Goal: Browse casually: Explore the website without a specific task or goal

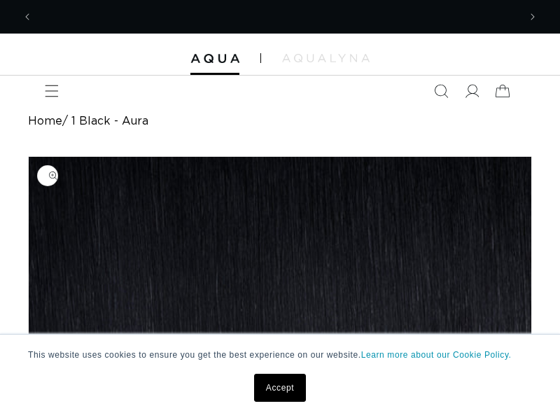
scroll to position [0, 485]
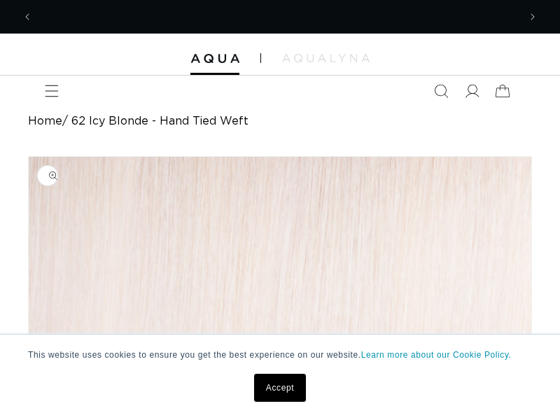
scroll to position [0, 971]
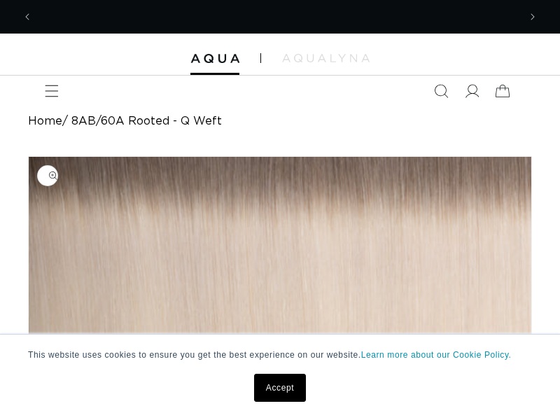
scroll to position [0, 485]
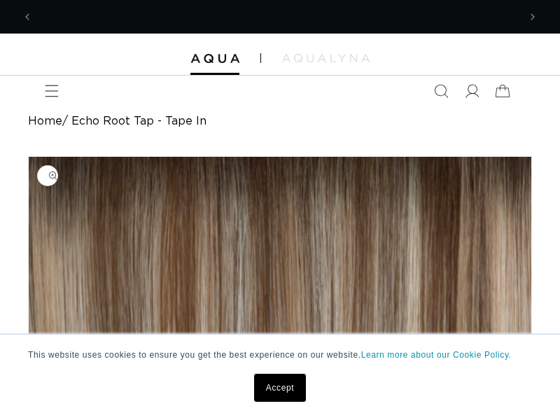
scroll to position [0, 485]
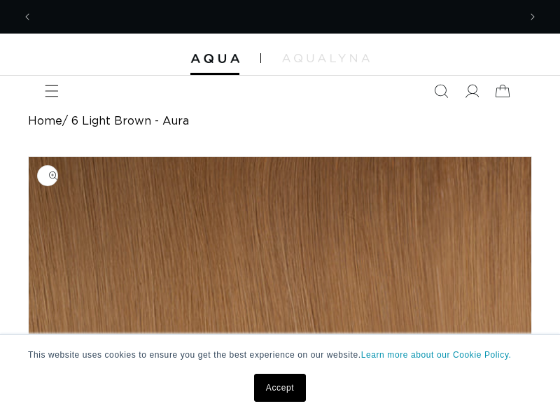
scroll to position [0, 971]
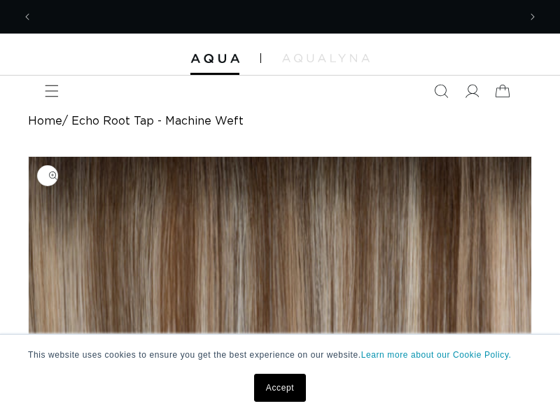
scroll to position [0, 971]
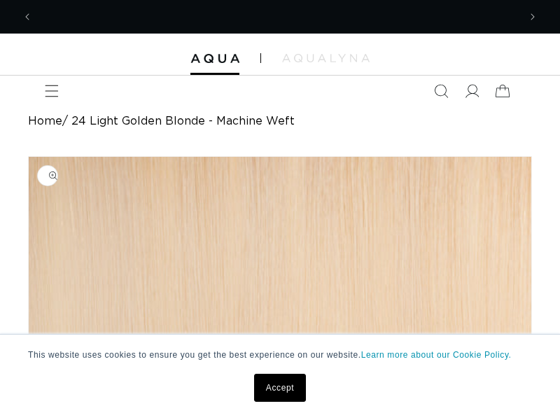
scroll to position [0, 971]
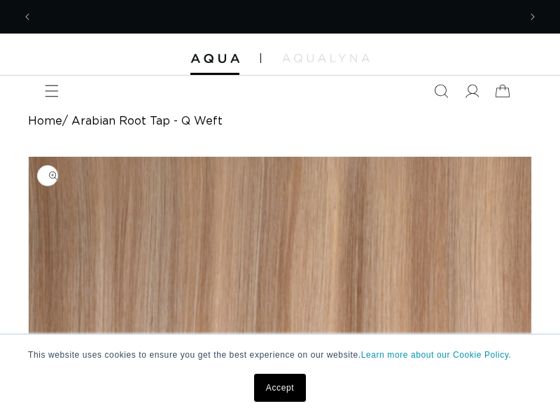
scroll to position [0, 971]
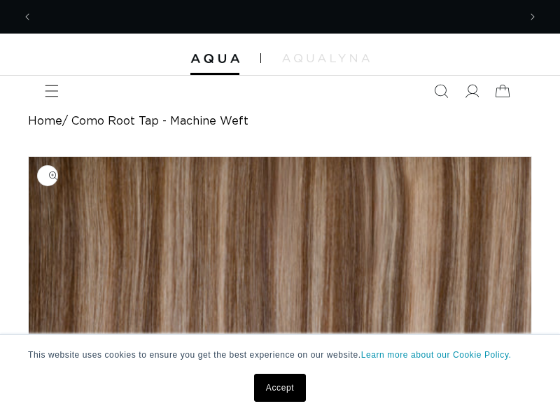
scroll to position [0, 971]
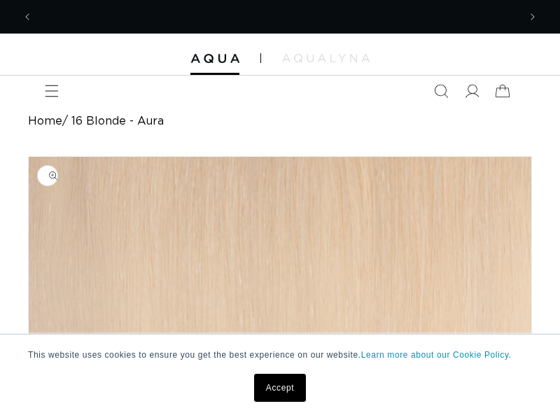
scroll to position [0, 971]
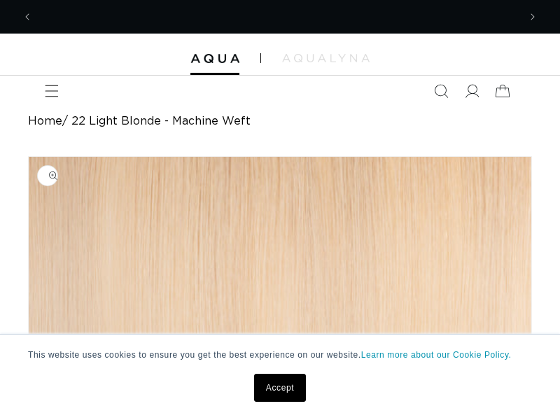
scroll to position [0, 971]
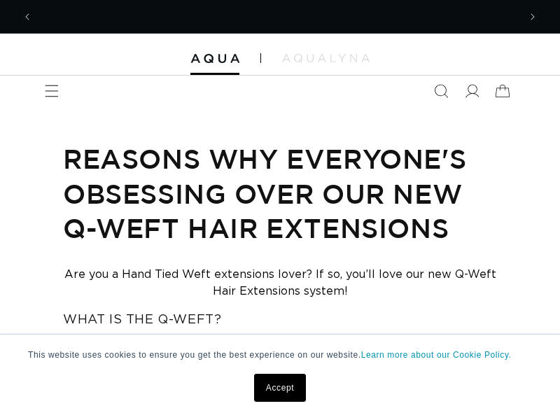
scroll to position [0, 485]
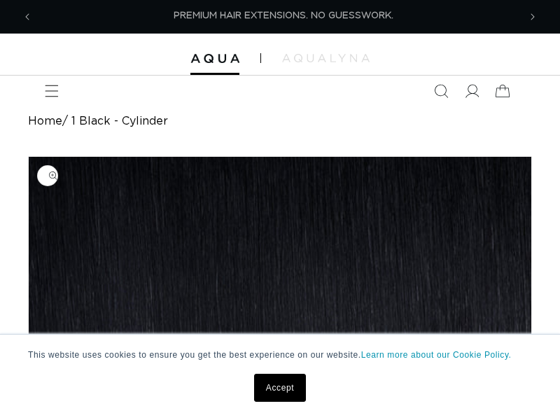
scroll to position [0, 485]
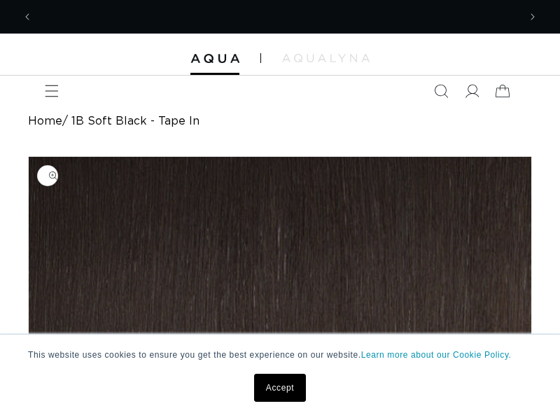
scroll to position [0, 485]
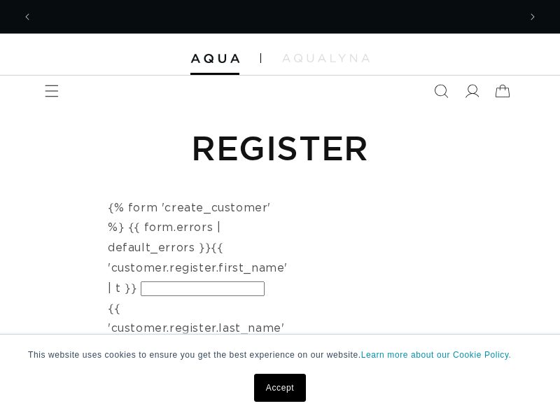
scroll to position [0, 971]
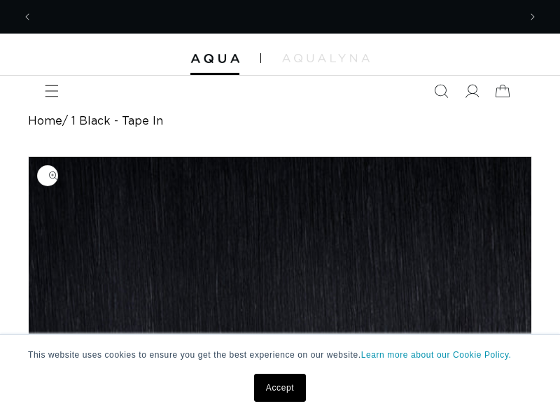
scroll to position [0, 485]
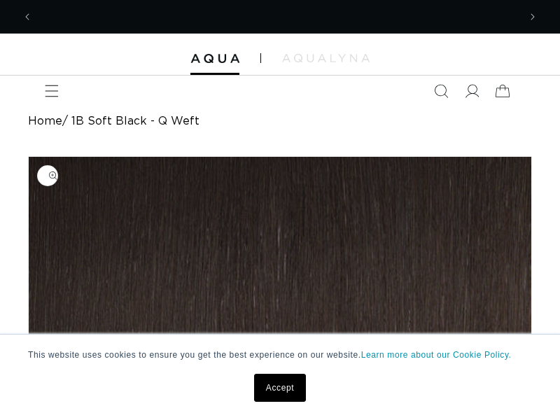
scroll to position [0, 485]
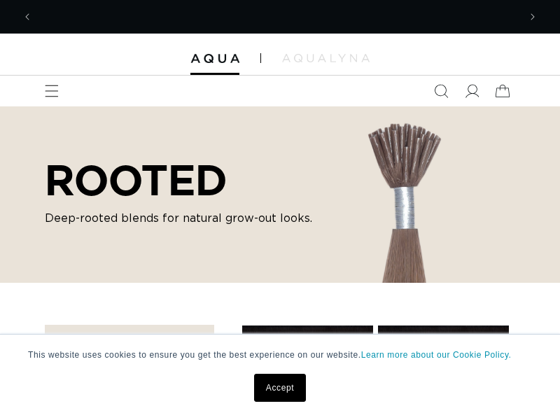
scroll to position [0, 971]
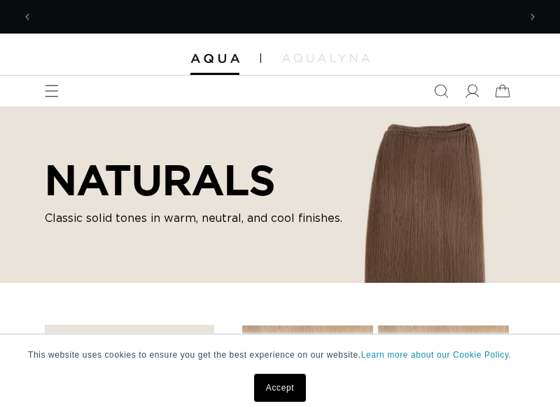
scroll to position [0, 485]
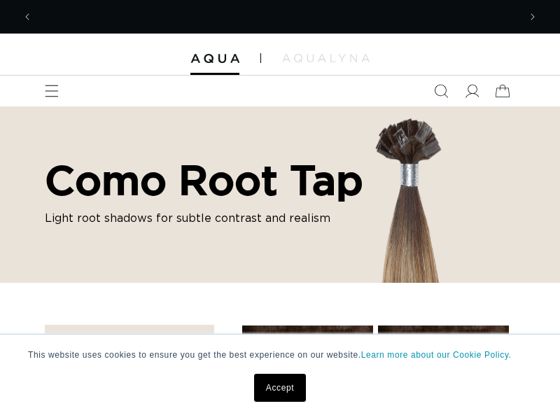
scroll to position [0, 485]
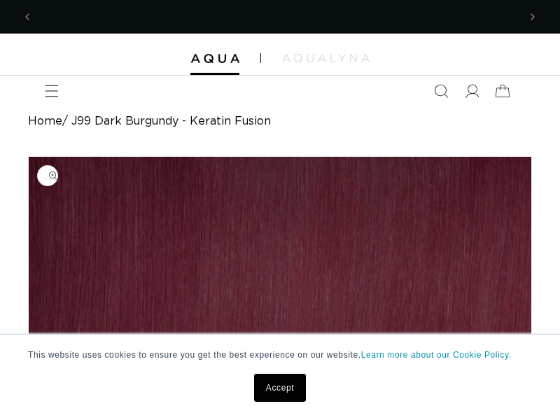
scroll to position [0, 971]
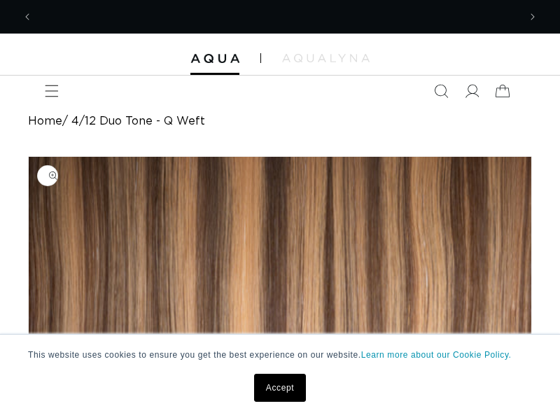
scroll to position [0, 485]
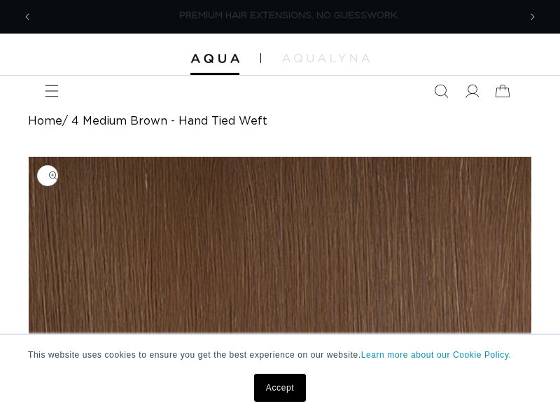
scroll to position [0, 485]
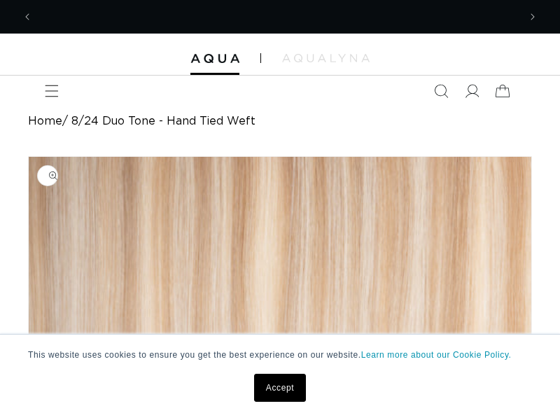
scroll to position [0, 971]
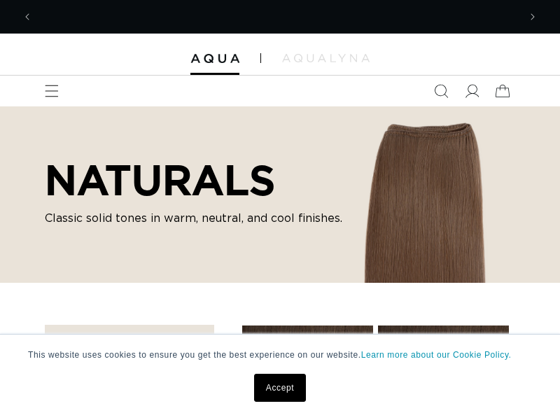
scroll to position [0, 485]
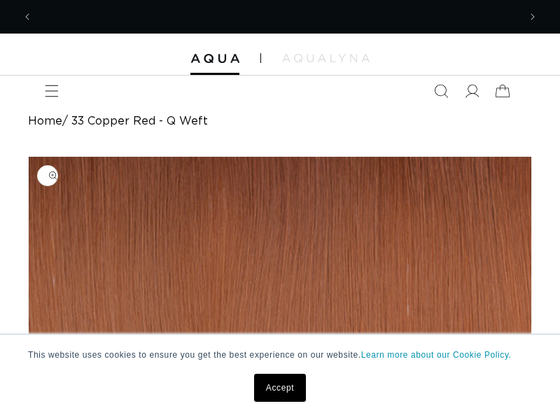
scroll to position [0, 971]
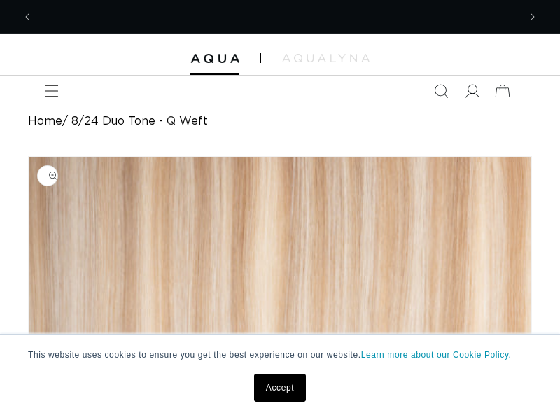
scroll to position [0, 971]
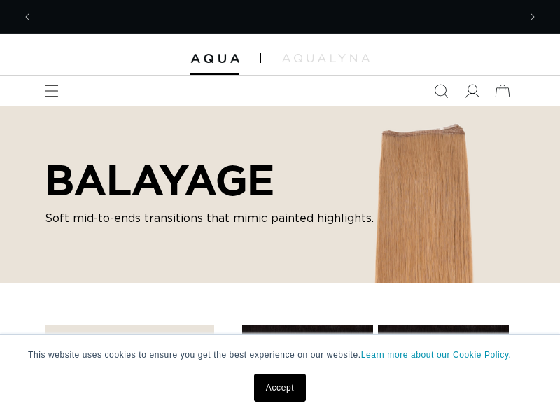
scroll to position [0, 971]
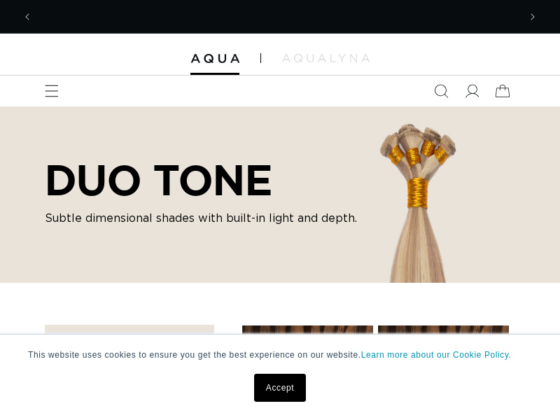
scroll to position [0, 971]
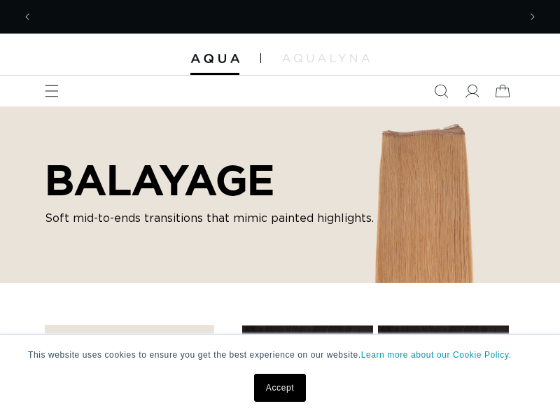
scroll to position [0, 485]
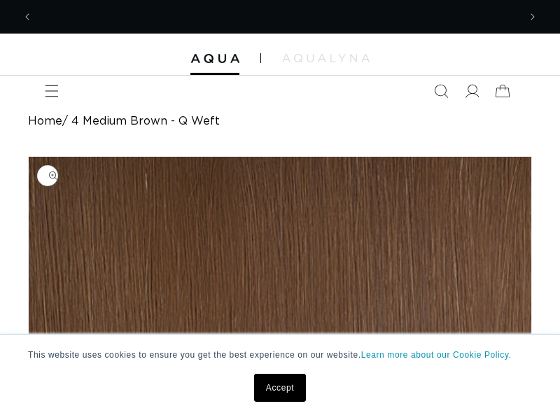
scroll to position [0, 971]
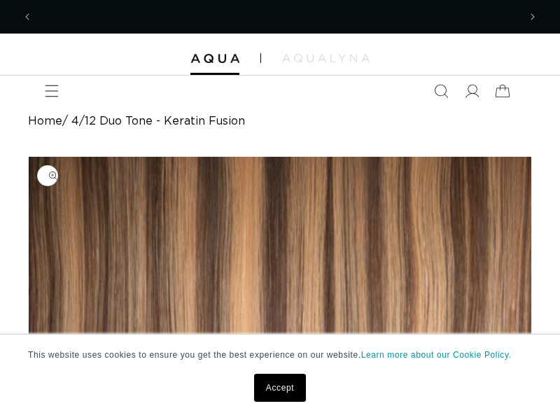
scroll to position [0, 485]
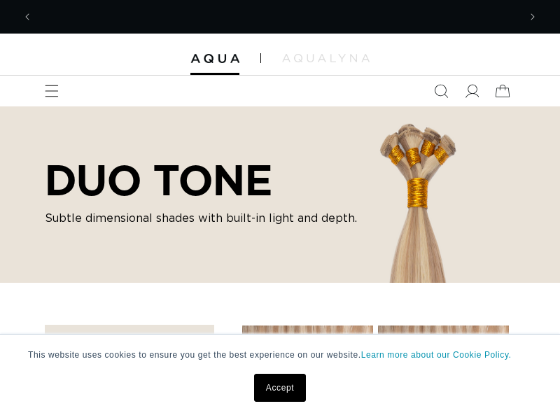
scroll to position [0, 485]
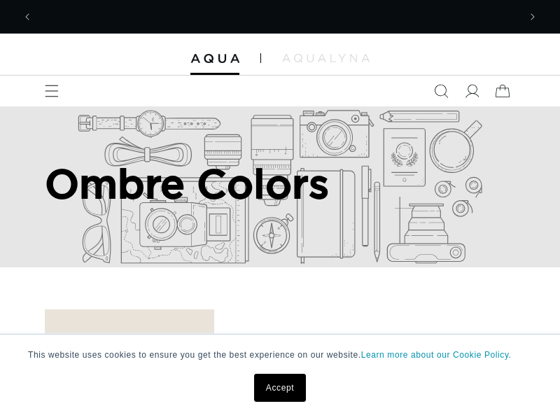
scroll to position [0, 485]
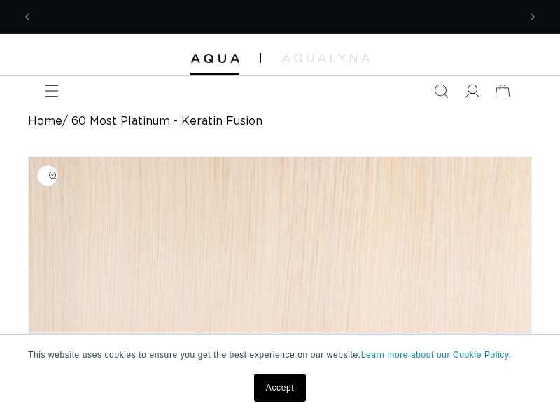
scroll to position [0, 971]
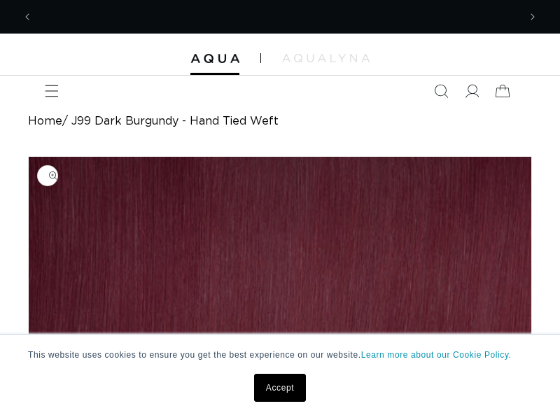
scroll to position [0, 971]
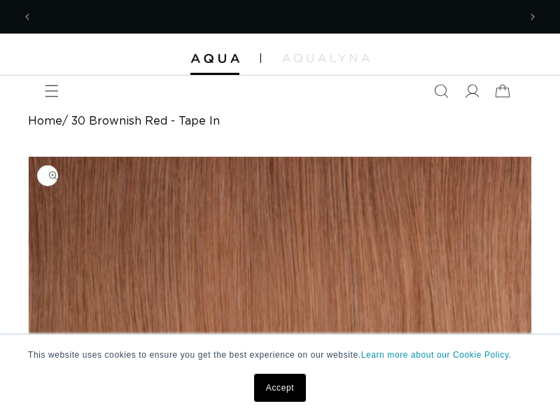
scroll to position [0, 971]
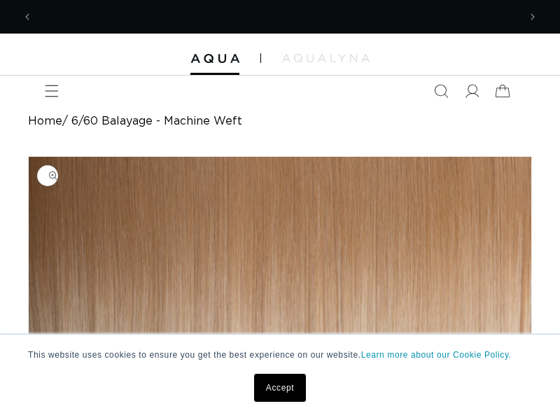
scroll to position [0, 485]
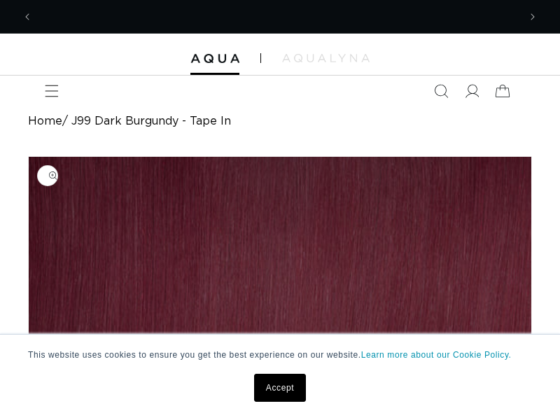
scroll to position [0, 971]
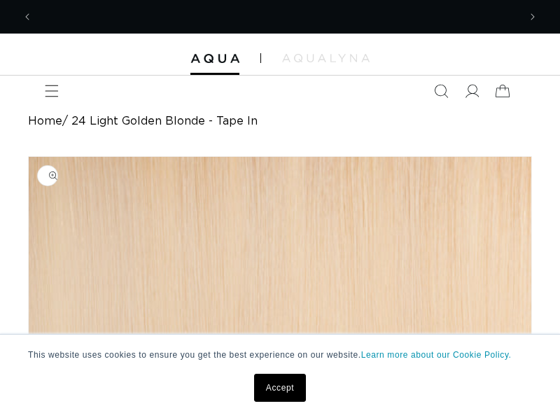
scroll to position [0, 971]
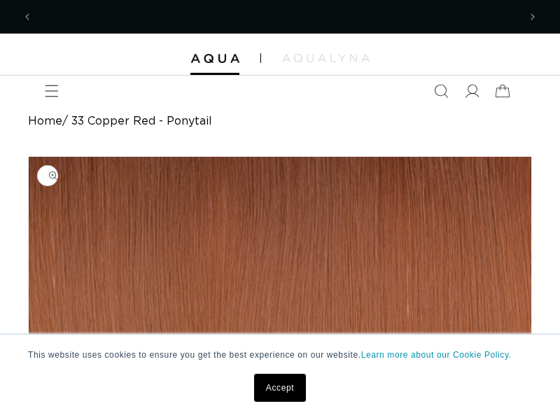
scroll to position [0, 485]
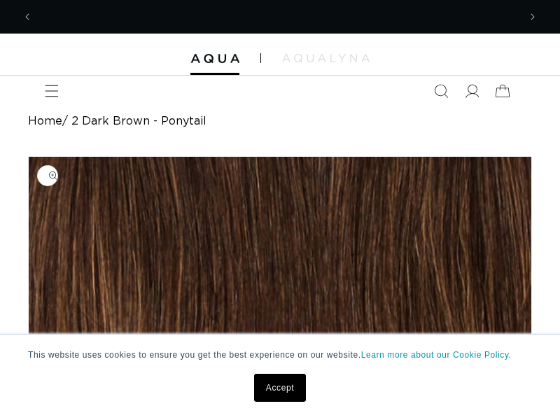
scroll to position [0, 971]
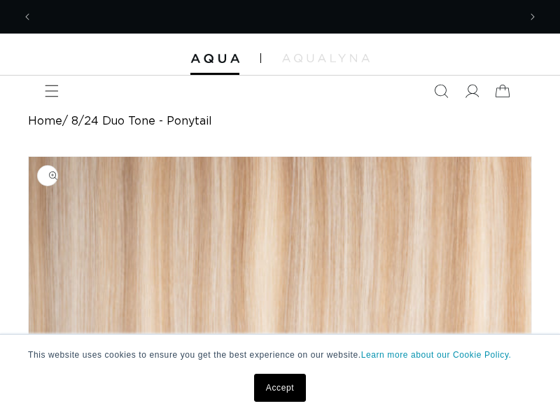
scroll to position [0, 971]
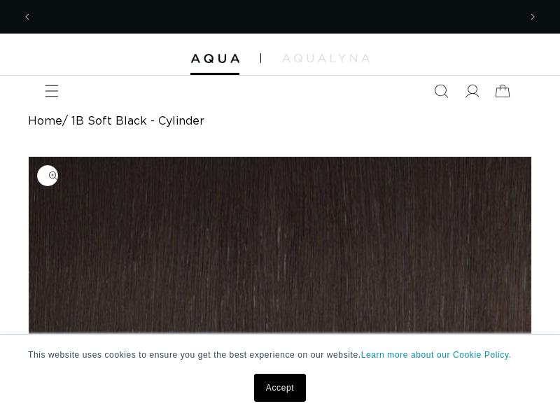
scroll to position [0, 971]
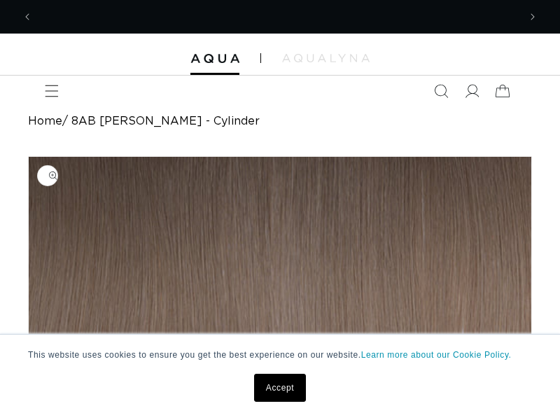
scroll to position [0, 485]
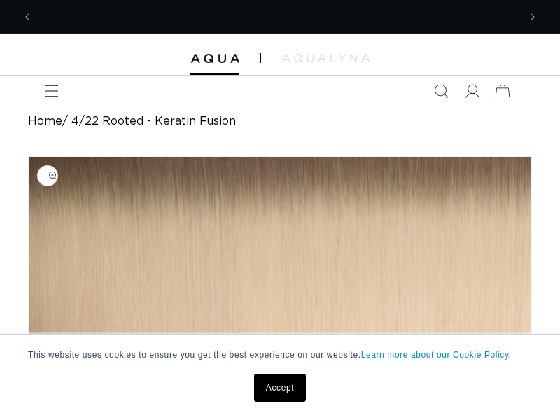
scroll to position [0, 485]
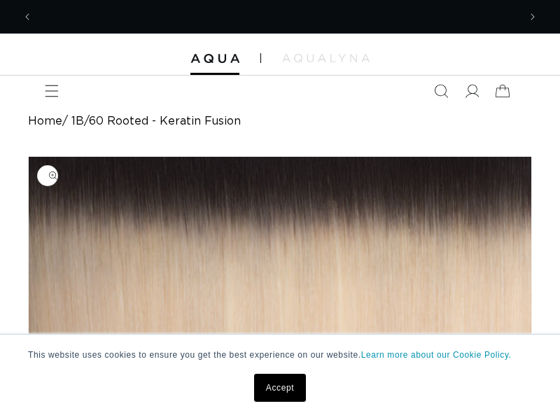
scroll to position [0, 971]
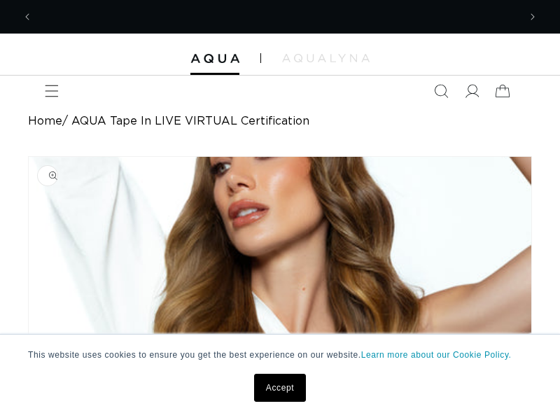
scroll to position [0, 485]
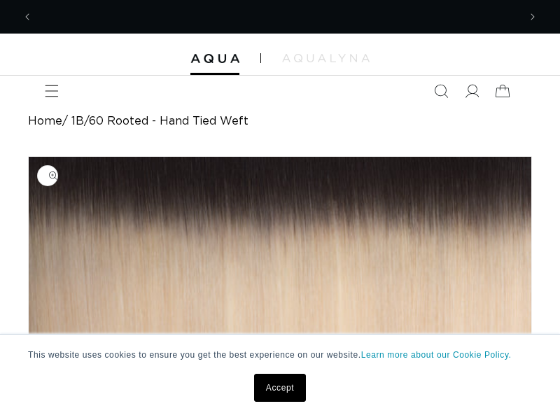
scroll to position [0, 485]
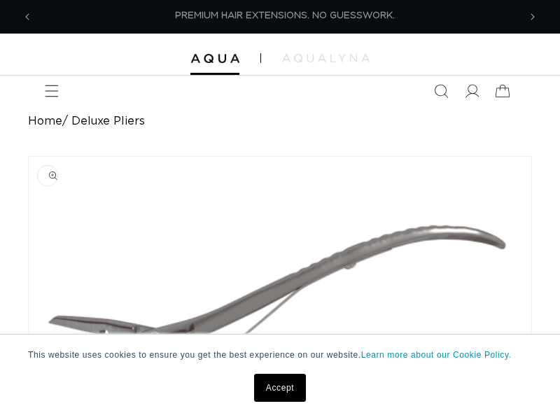
scroll to position [0, 485]
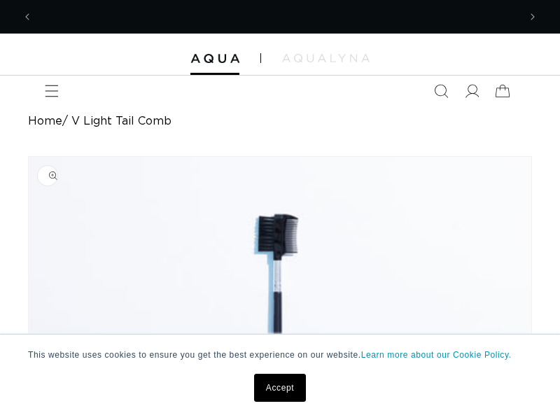
scroll to position [0, 971]
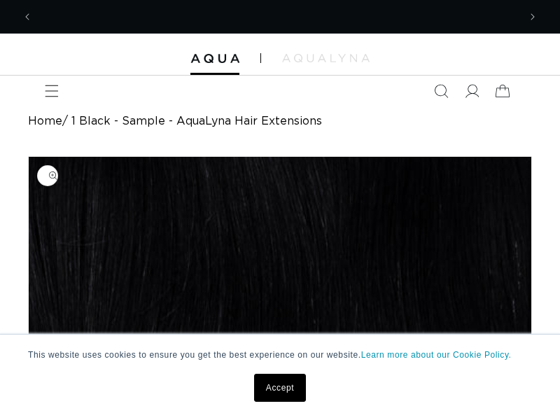
scroll to position [0, 971]
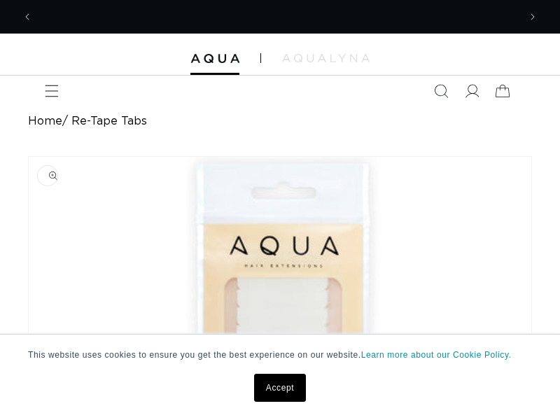
scroll to position [0, 971]
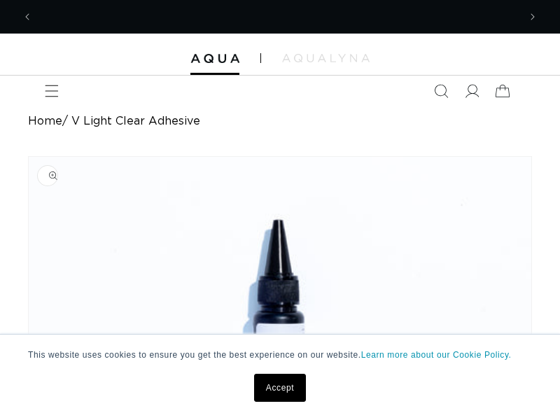
scroll to position [0, 971]
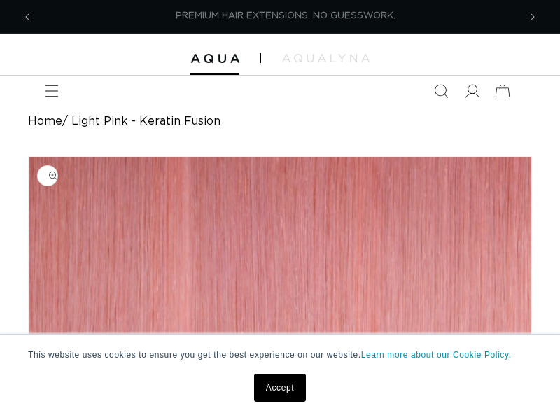
scroll to position [0, 485]
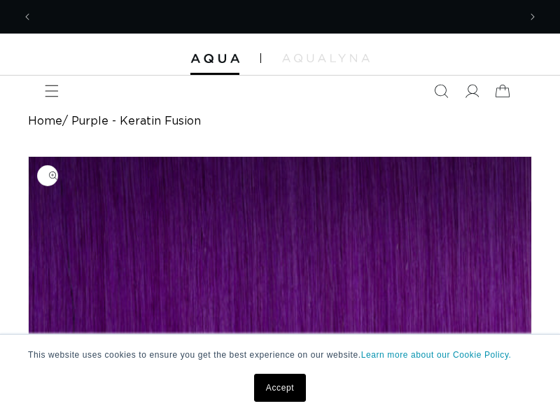
scroll to position [0, 971]
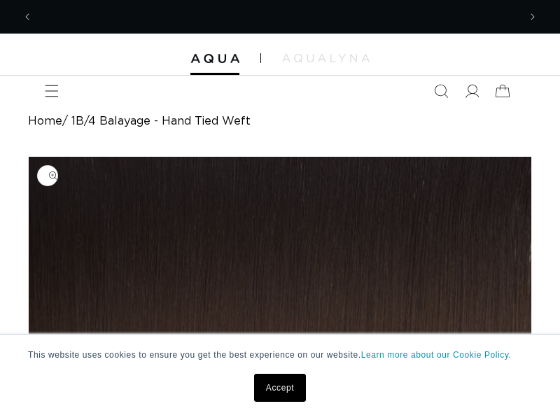
scroll to position [0, 485]
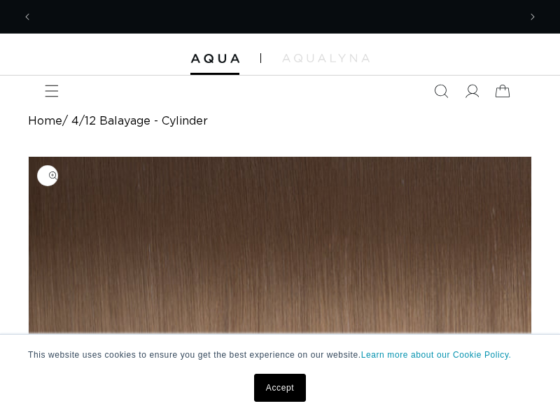
scroll to position [0, 485]
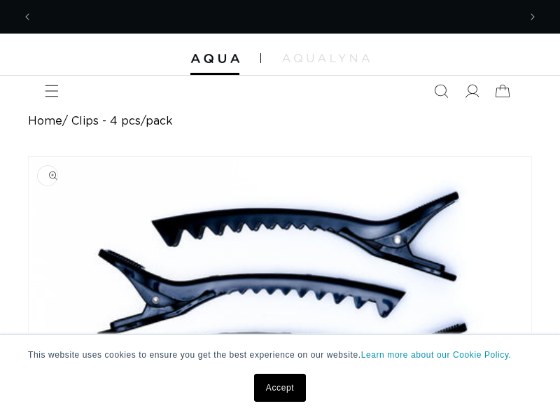
scroll to position [0, 971]
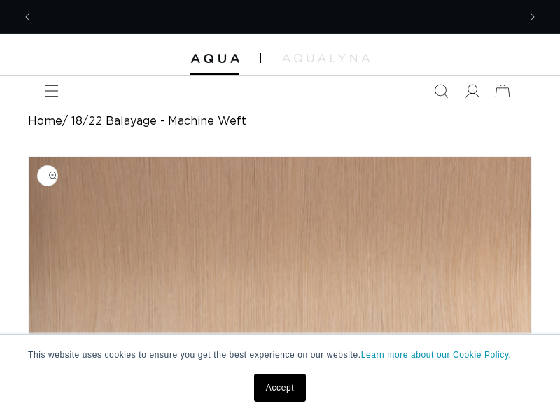
scroll to position [0, 971]
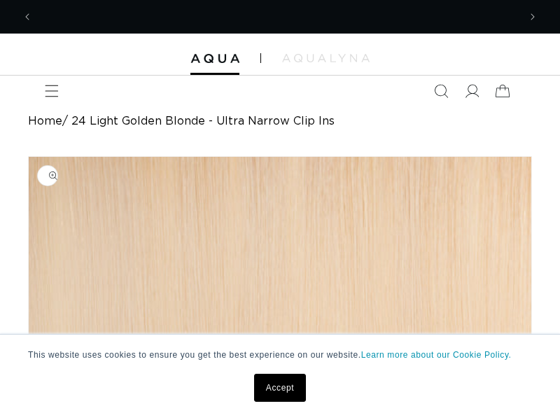
scroll to position [0, 971]
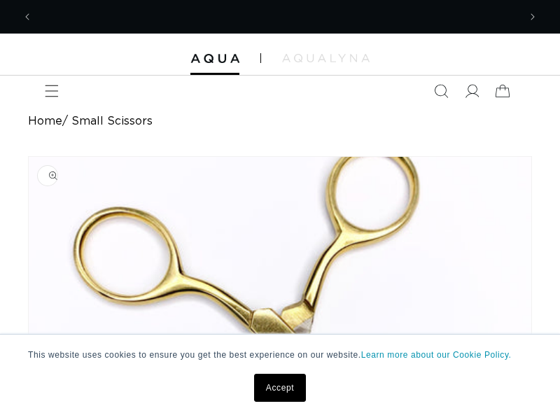
scroll to position [0, 485]
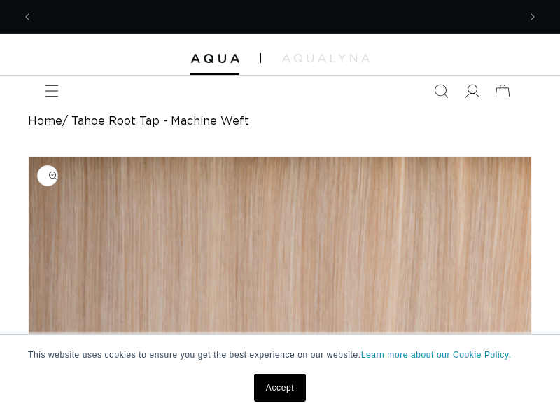
scroll to position [0, 485]
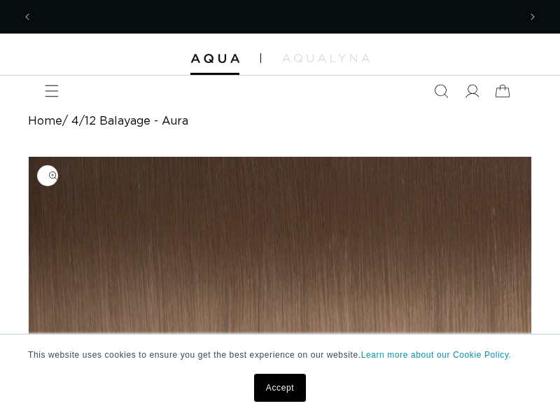
scroll to position [0, 485]
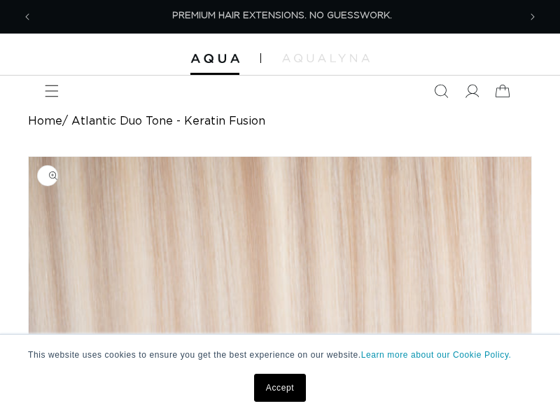
scroll to position [0, 485]
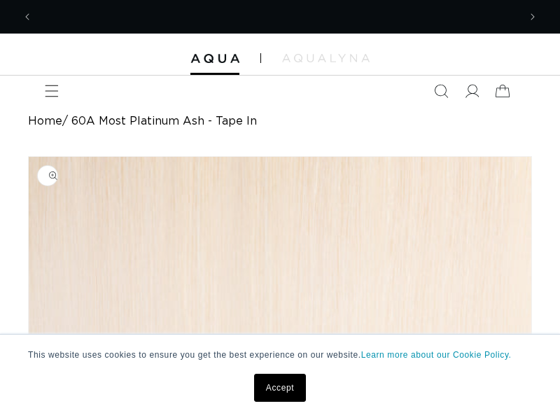
scroll to position [0, 971]
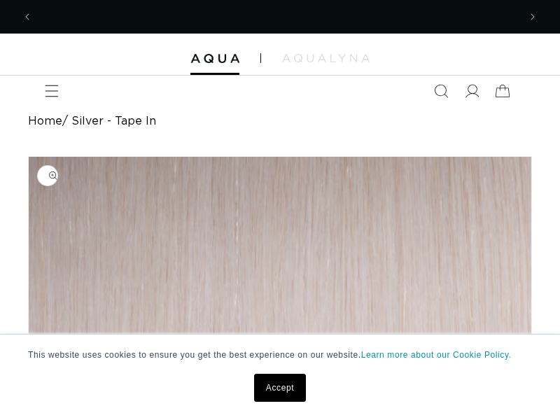
scroll to position [0, 485]
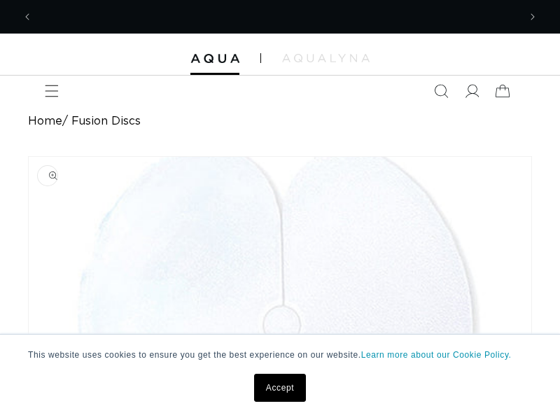
scroll to position [0, 971]
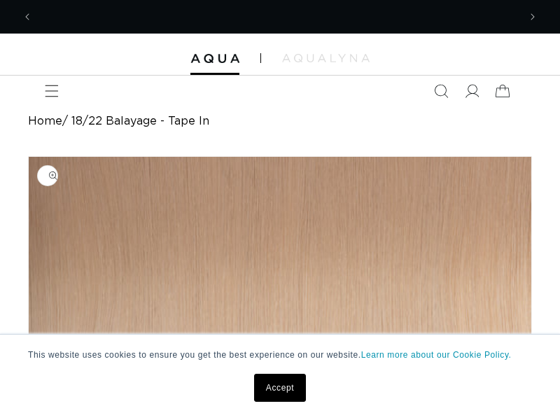
scroll to position [0, 485]
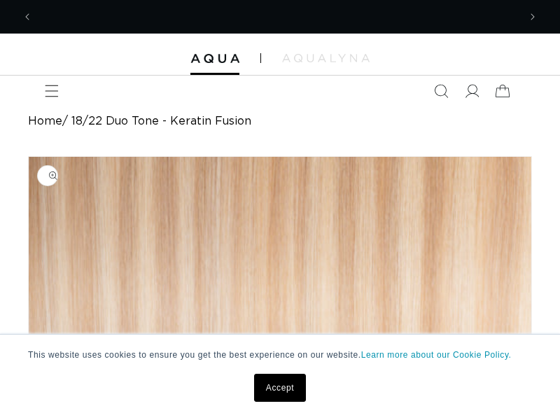
scroll to position [0, 485]
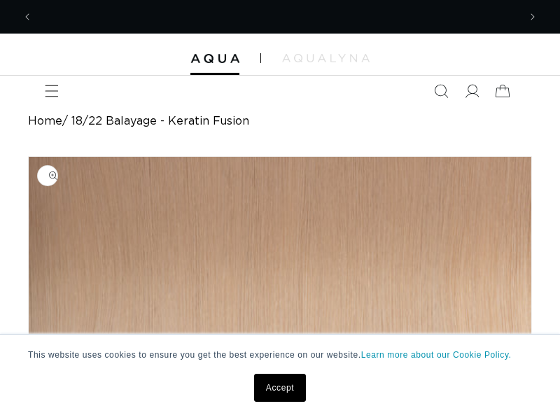
scroll to position [0, 485]
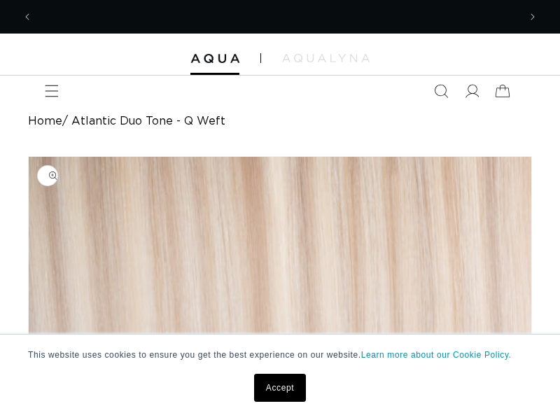
scroll to position [0, 485]
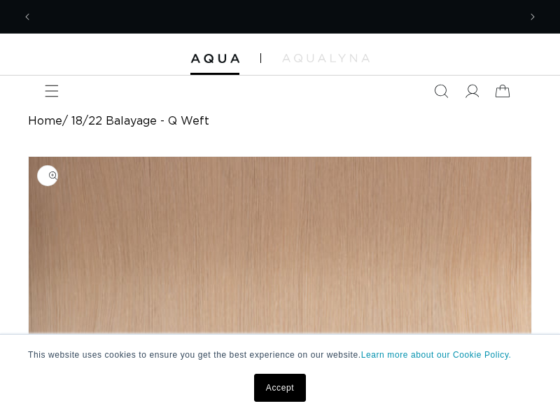
scroll to position [0, 971]
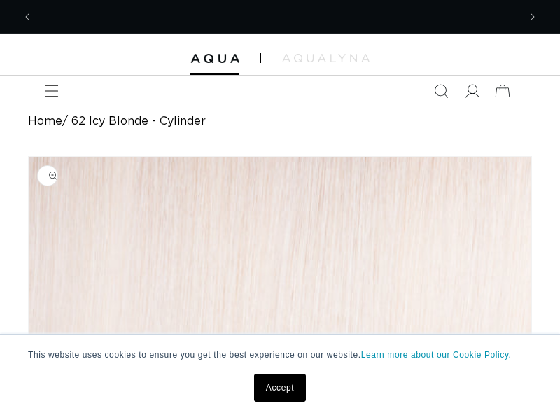
scroll to position [0, 485]
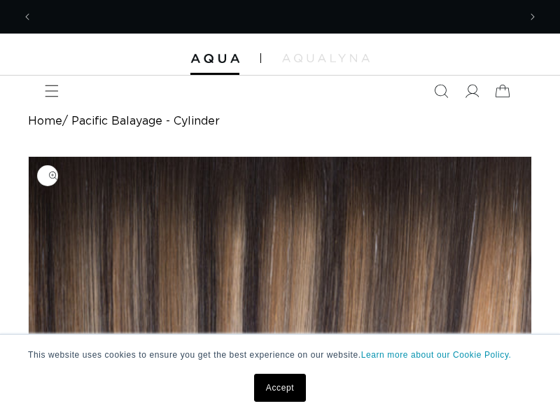
scroll to position [0, 485]
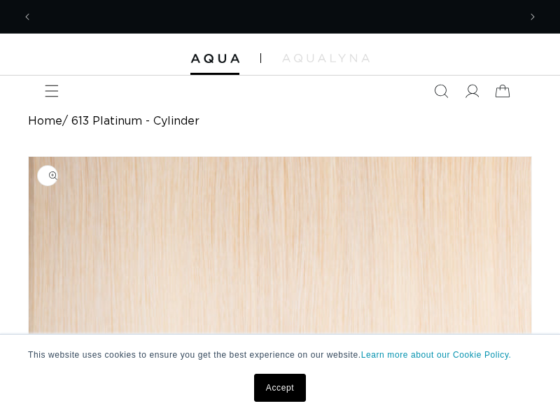
scroll to position [0, 485]
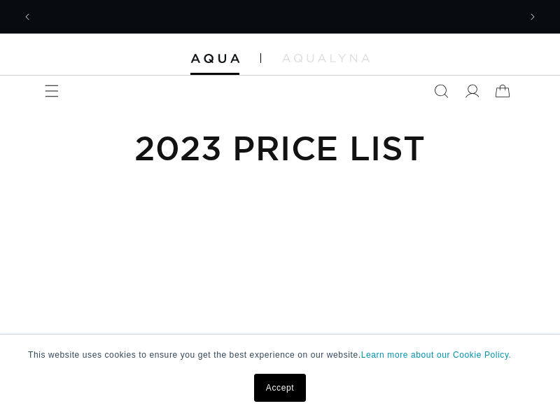
scroll to position [0, 971]
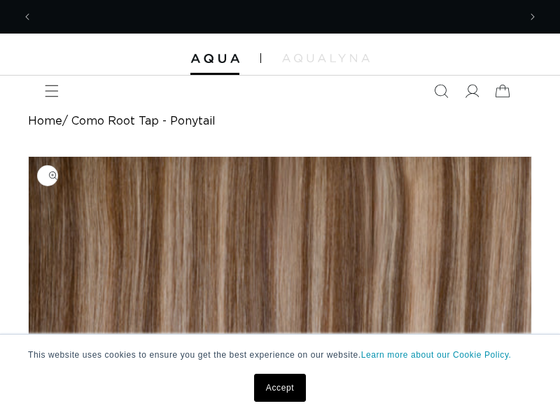
scroll to position [0, 485]
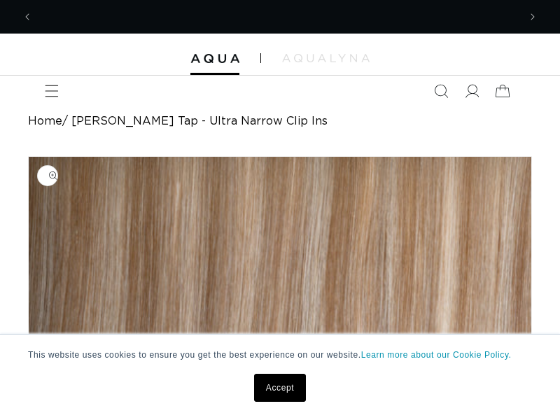
scroll to position [0, 485]
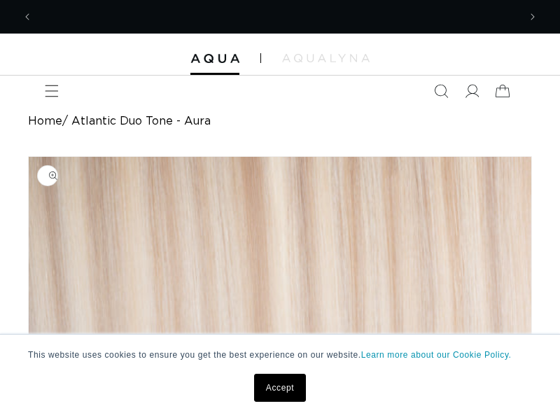
scroll to position [0, 485]
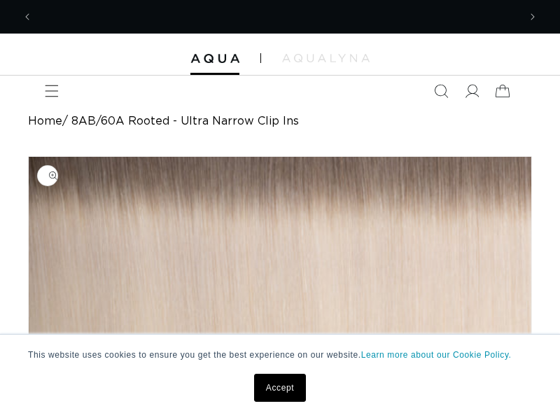
scroll to position [0, 971]
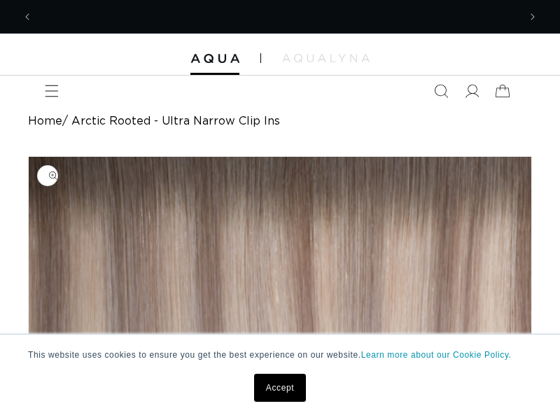
scroll to position [0, 485]
